Goal: Answer question/provide support

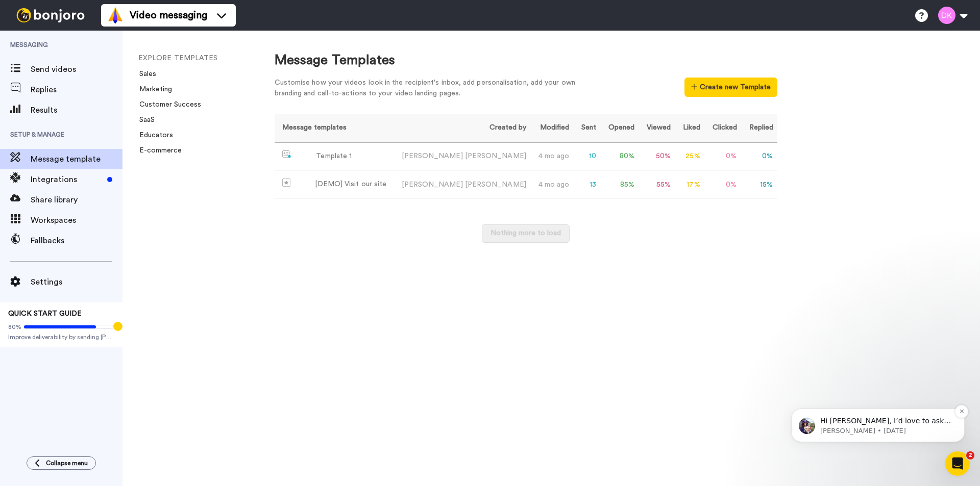
click at [878, 417] on p "Hi Danielle, I’d love to ask you a quick question: If Bonjoro could introduce a…" at bounding box center [886, 421] width 132 height 10
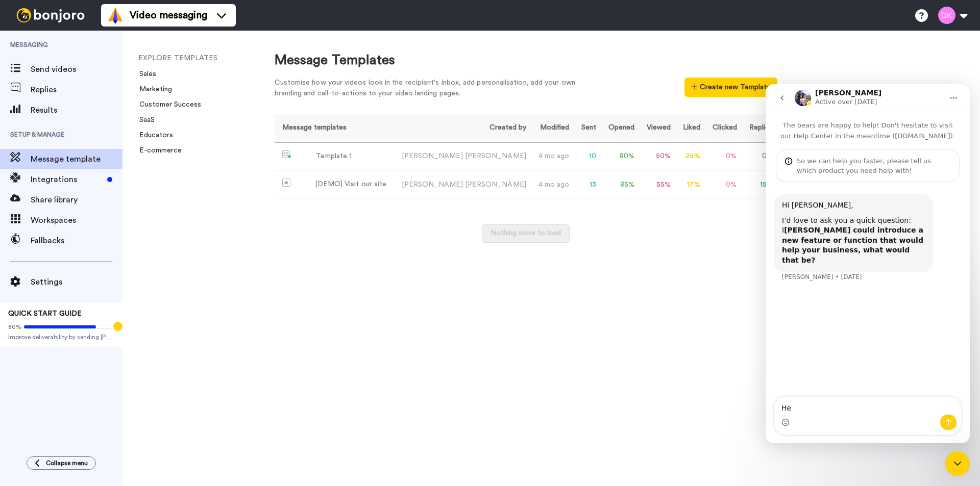
type textarea "H"
type textarea "I'll have to think on that one. I was wondering how do I add subtitles/captions…"
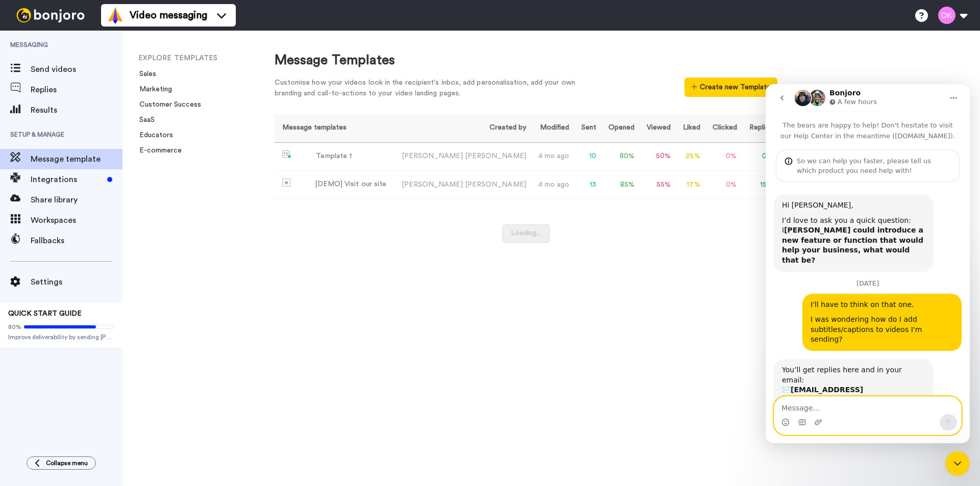
scroll to position [49, 0]
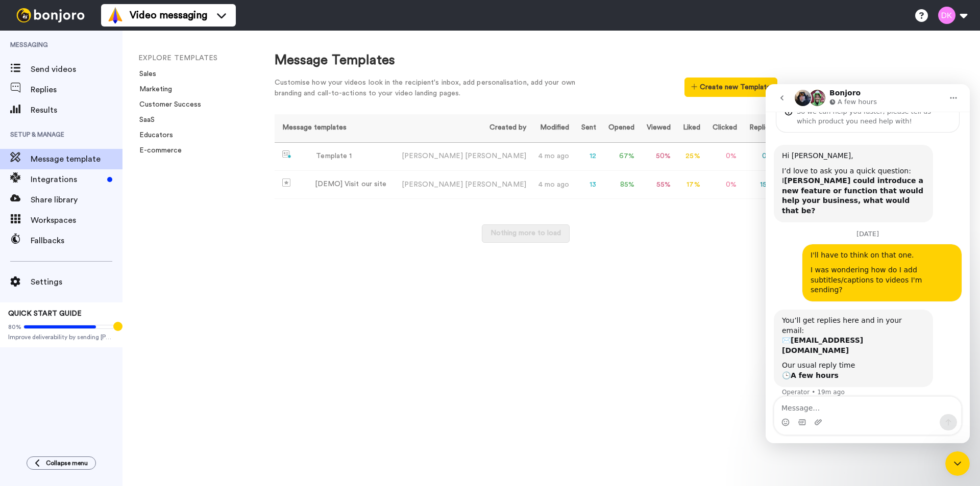
click at [331, 242] on div "Nothing more to load" at bounding box center [526, 239] width 503 height 29
click at [44, 68] on span "Send videos" at bounding box center [77, 69] width 92 height 12
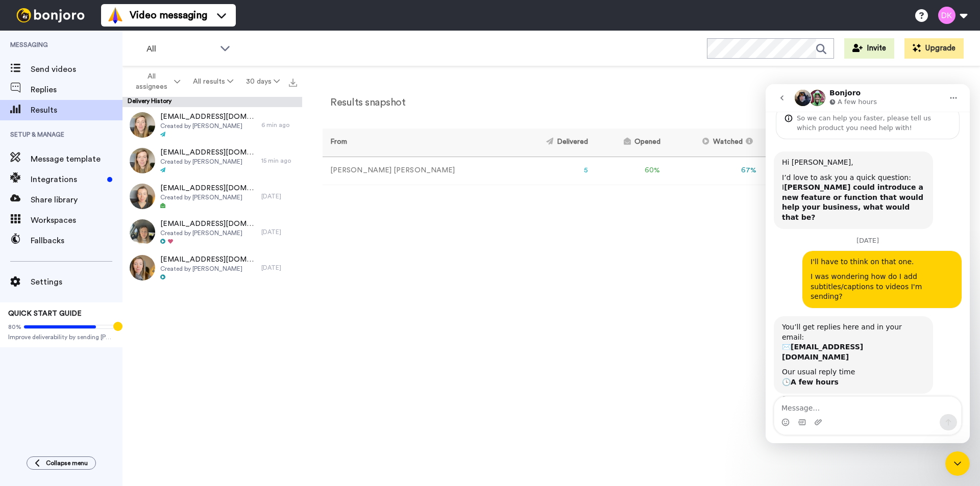
scroll to position [49, 0]
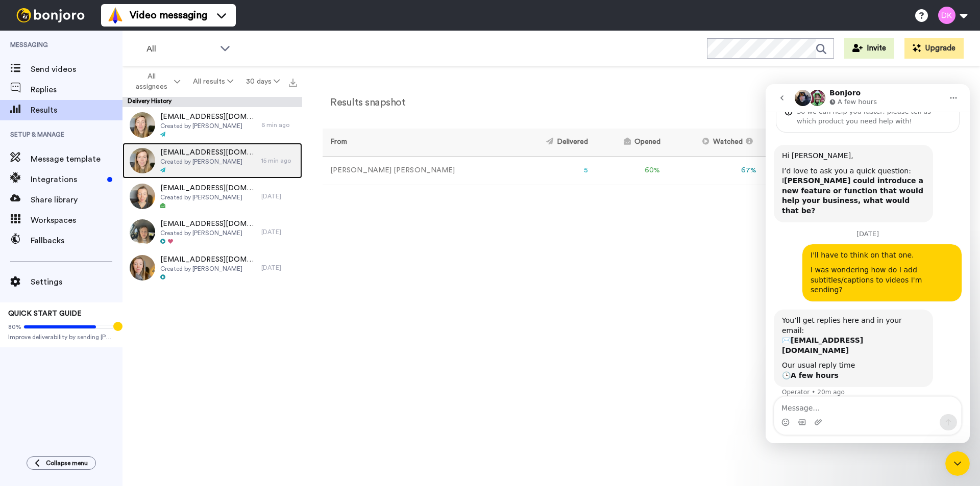
click at [229, 159] on span "Created by Danielle Klein" at bounding box center [208, 162] width 96 height 8
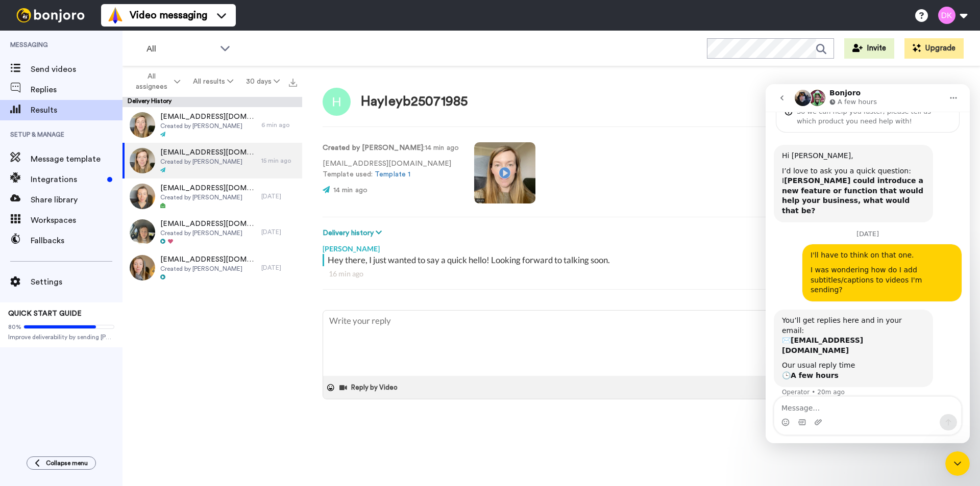
click at [783, 103] on button "go back" at bounding box center [781, 97] width 19 height 19
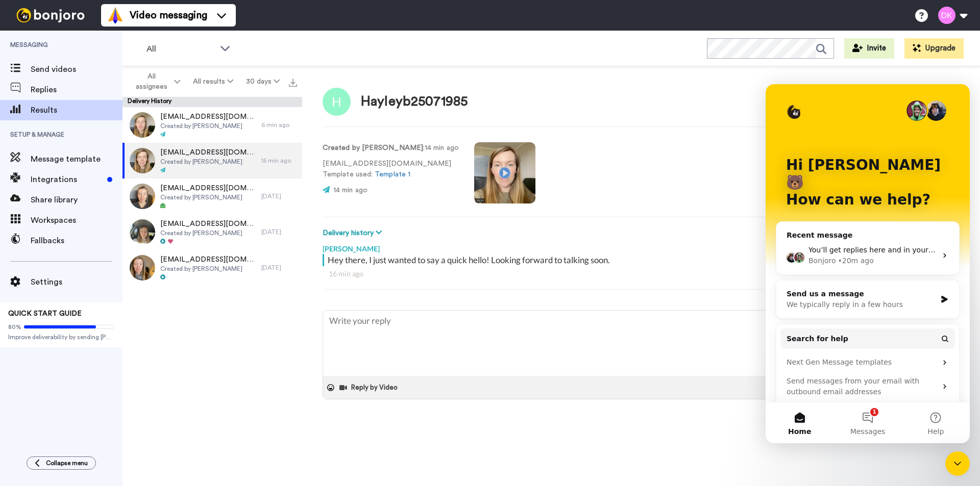
click at [950, 467] on div "Close Intercom Messenger" at bounding box center [957, 464] width 24 height 24
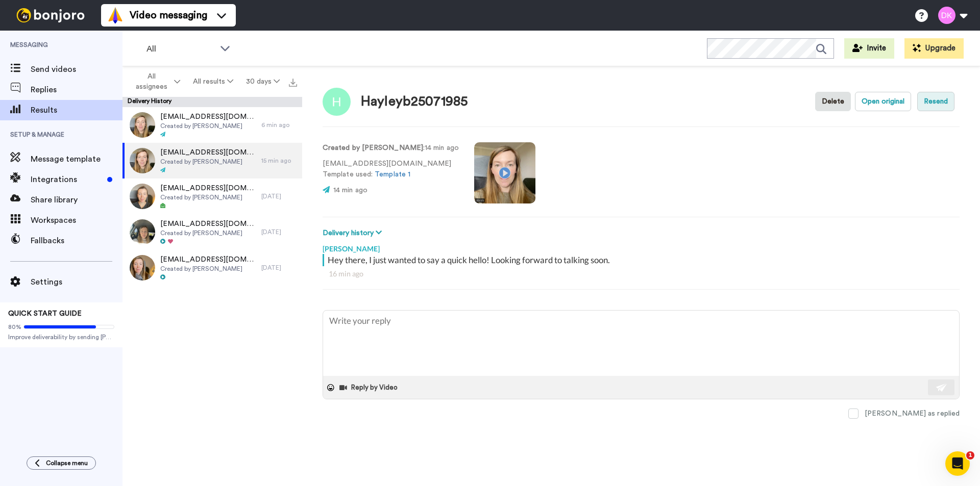
click at [932, 106] on button "Resend" at bounding box center [935, 101] width 37 height 19
click at [876, 103] on button "Open original" at bounding box center [883, 101] width 56 height 19
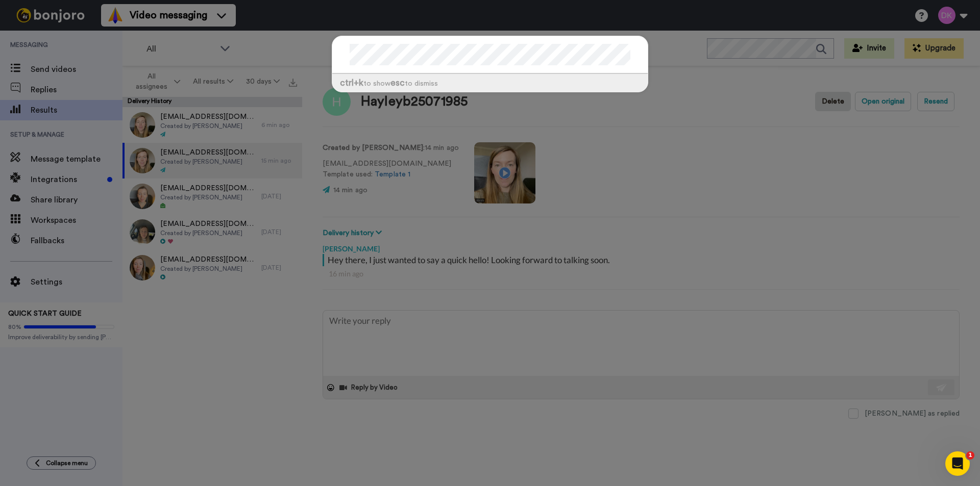
click at [602, 168] on div "ctrl +k to show esc to dismiss" at bounding box center [490, 243] width 980 height 486
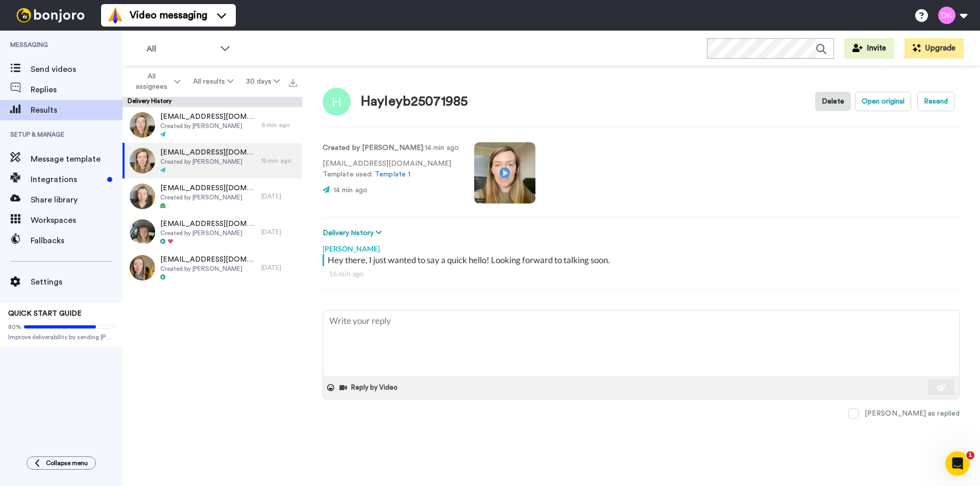
click at [259, 322] on div "gomezsarah038@gmail.com Created by Danielle Klein 6 min ago hayleyb25071985@gma…" at bounding box center [212, 299] width 180 height 385
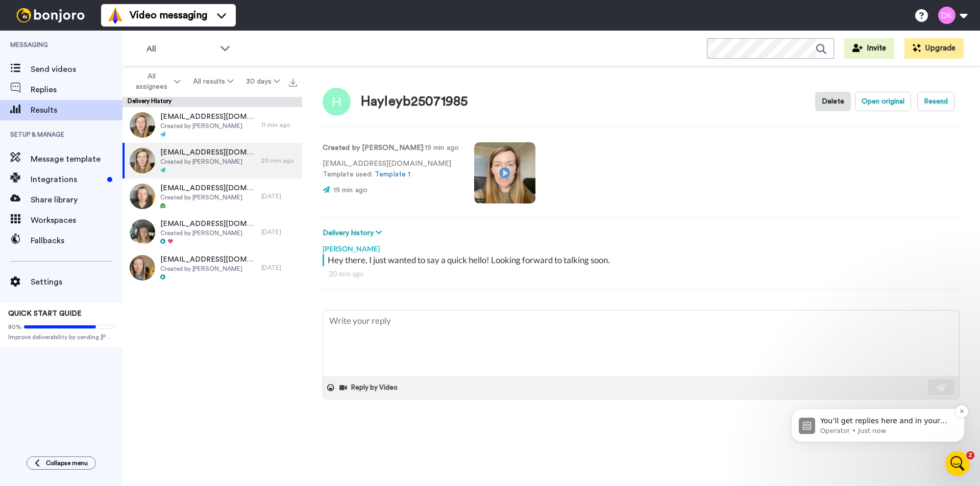
click at [913, 423] on p "You’ll get replies here and in your email: ✉️ hello@daniellekleinphotography.co…" at bounding box center [886, 421] width 132 height 10
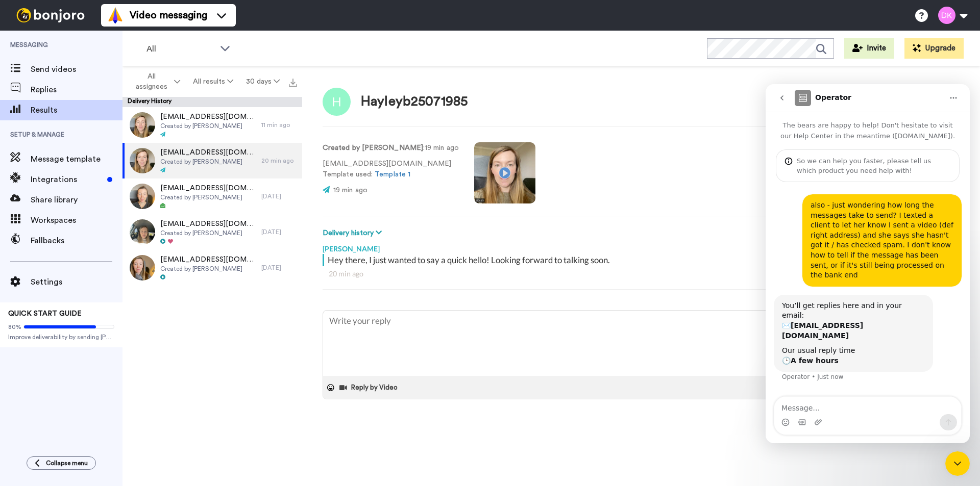
click at [950, 470] on div "Close Intercom Messenger" at bounding box center [957, 464] width 24 height 24
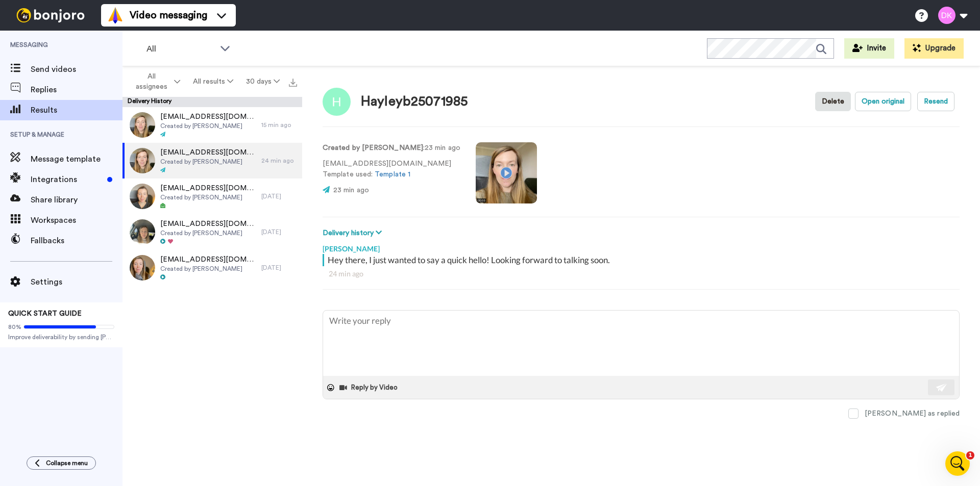
type textarea "x"
